Goal: Task Accomplishment & Management: Complete application form

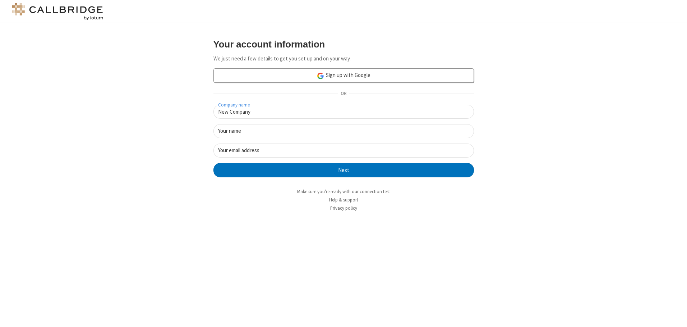
type input "New Company"
type input "New User"
type input "newUser@newUser.freesmackdown.b"
click button "Next" at bounding box center [344, 170] width 261 height 14
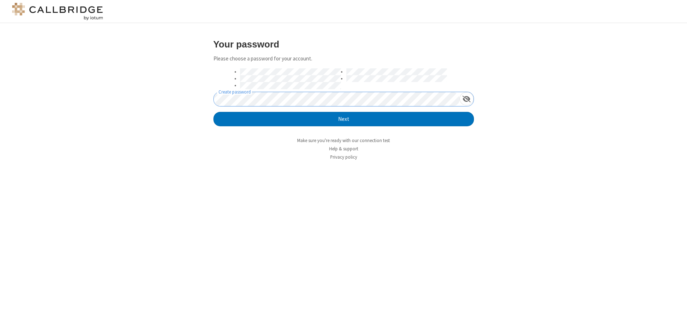
click at [214, 112] on button "Next" at bounding box center [344, 119] width 261 height 14
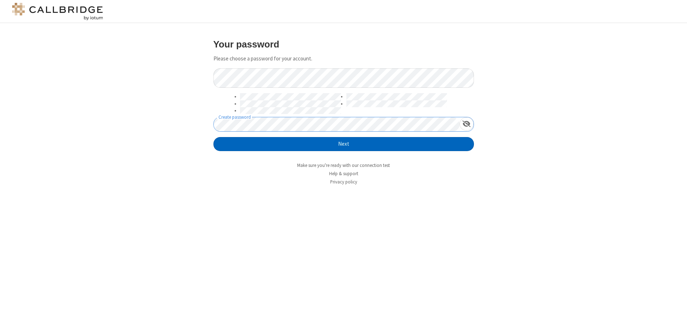
click at [344, 144] on button "Next" at bounding box center [344, 144] width 261 height 14
